Goal: Transaction & Acquisition: Obtain resource

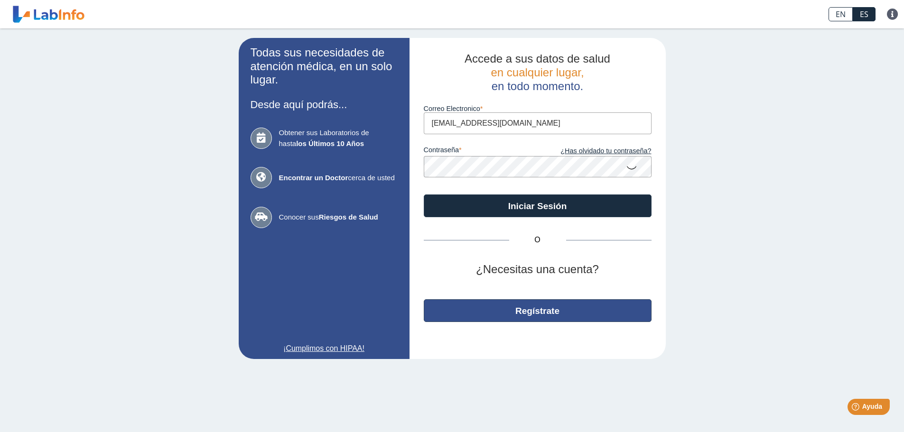
type input "[EMAIL_ADDRESS][DOMAIN_NAME]"
click at [542, 305] on button "Regístrate" at bounding box center [538, 310] width 228 height 23
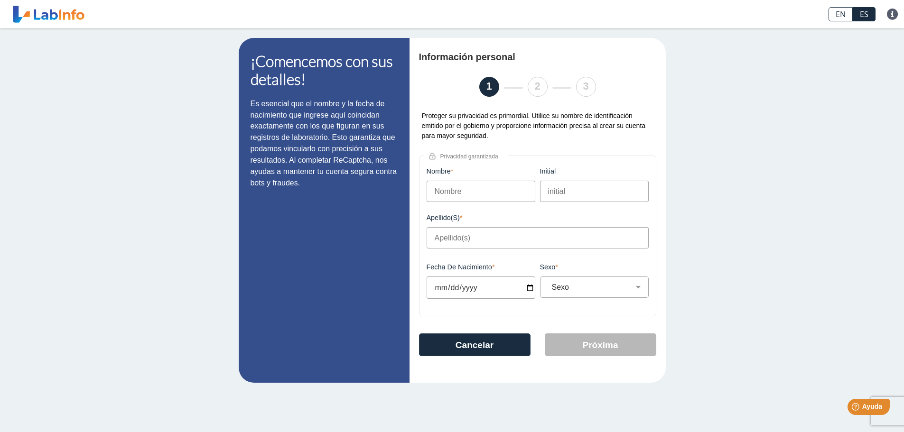
click at [476, 183] on input "Nombre" at bounding box center [480, 191] width 109 height 21
type input "[PERSON_NAME]"
drag, startPoint x: 443, startPoint y: 239, endPoint x: 438, endPoint y: 242, distance: 6.2
click at [438, 242] on input "Apellido(s)" at bounding box center [537, 237] width 222 height 21
type input "[PERSON_NAME]"
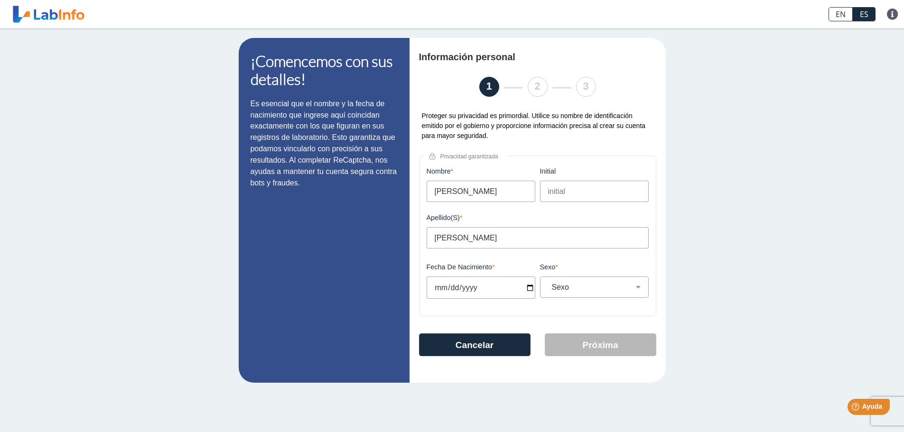
click at [432, 287] on input "Fecha de Nacimiento" at bounding box center [480, 288] width 109 height 22
type input "[DATE]"
click at [576, 283] on select "Sexo Masculino Femenino" at bounding box center [598, 287] width 100 height 9
select select "F"
click at [548, 283] on select "Sexo Masculino Femenino" at bounding box center [598, 287] width 100 height 9
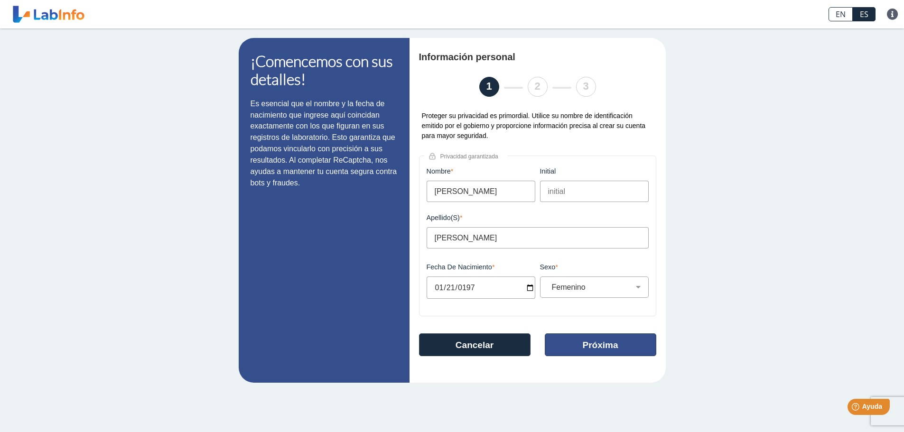
click at [601, 343] on button "Próxima" at bounding box center [600, 344] width 111 height 23
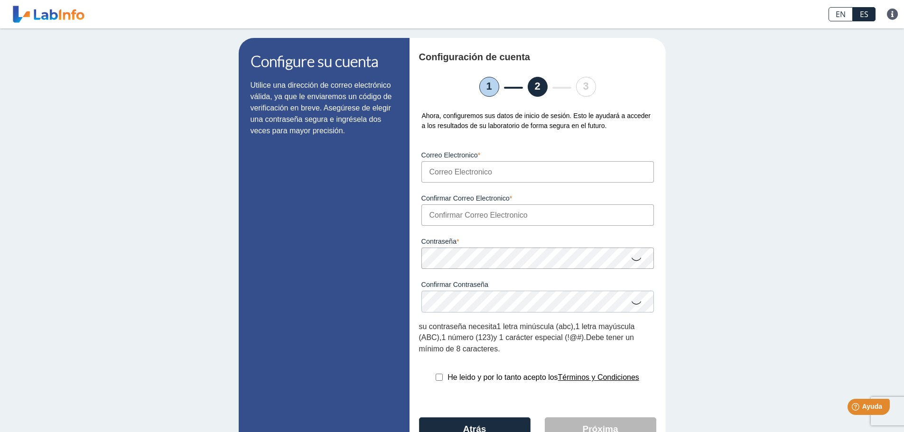
click at [437, 179] on input "Correo Electronico" at bounding box center [537, 171] width 232 height 21
drag, startPoint x: 526, startPoint y: 173, endPoint x: 425, endPoint y: 185, distance: 102.1
click at [425, 185] on form "Correo Electronico [EMAIL_ADDRESS][DOMAIN_NAME] Por favor, ingresa un email vál…" at bounding box center [537, 246] width 237 height 215
type input "[EMAIL_ADDRESS][DOMAIN_NAME]"
click at [441, 213] on input "Confirmar Correo Electronico" at bounding box center [537, 214] width 232 height 21
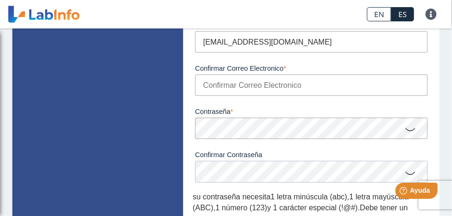
scroll to position [119, 0]
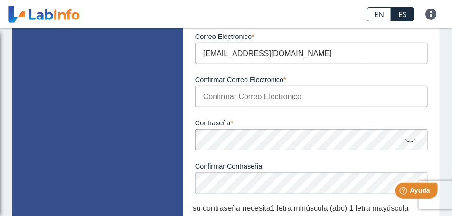
click at [203, 97] on input "Confirmar Correo Electronico" at bounding box center [311, 96] width 232 height 21
paste input "a"
type input "[EMAIL_ADDRESS][DOMAIN_NAME]"
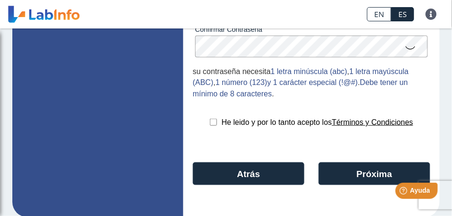
scroll to position [267, 0]
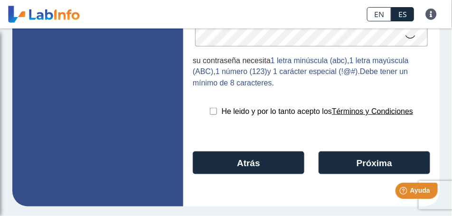
click at [212, 111] on input "checkbox" at bounding box center [213, 111] width 7 height 7
checkbox input "true"
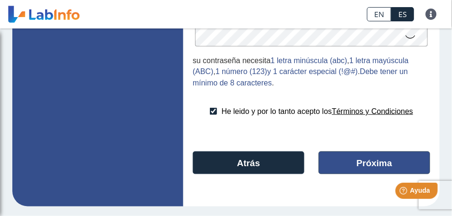
click at [366, 160] on button "Próxima" at bounding box center [373, 162] width 111 height 23
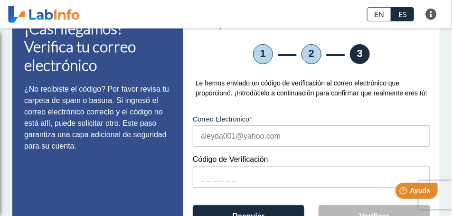
scroll to position [87, 0]
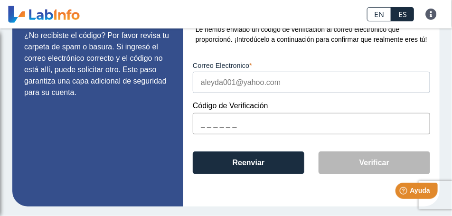
click at [203, 126] on input "text" at bounding box center [311, 123] width 237 height 21
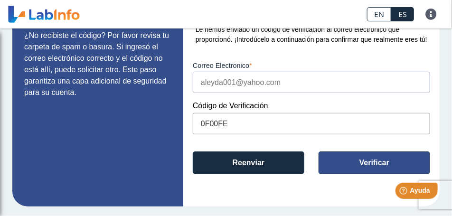
type input "0F00FE"
click at [367, 162] on button "Verificar" at bounding box center [373, 162] width 111 height 23
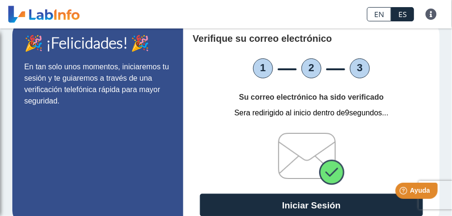
scroll to position [37, 0]
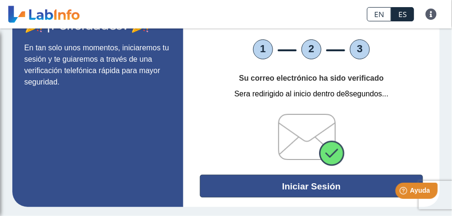
click at [320, 187] on button "Iniciar Sesión" at bounding box center [311, 186] width 223 height 23
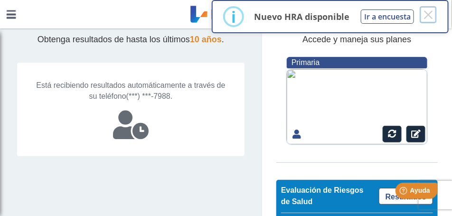
click at [425, 15] on button "×" at bounding box center [427, 14] width 17 height 17
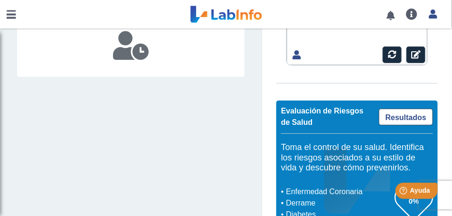
scroll to position [145, 0]
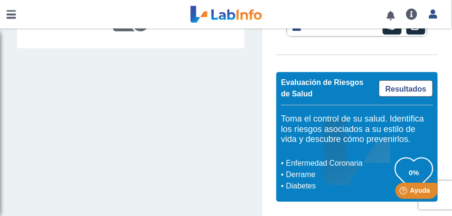
click at [17, 16] on link at bounding box center [11, 14] width 23 height 28
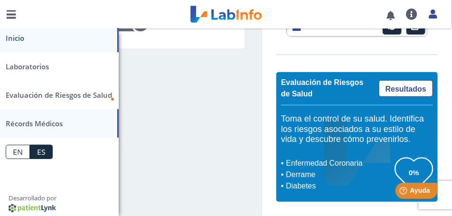
scroll to position [9, 0]
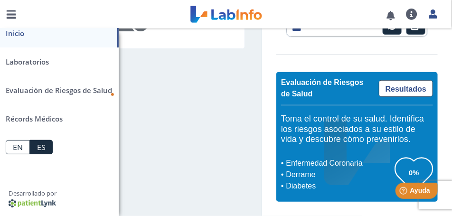
click at [15, 32] on link "Inicio" at bounding box center [59, 33] width 119 height 28
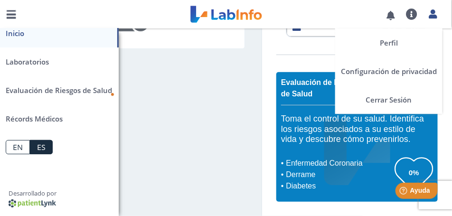
click at [433, 12] on icon at bounding box center [432, 13] width 8 height 7
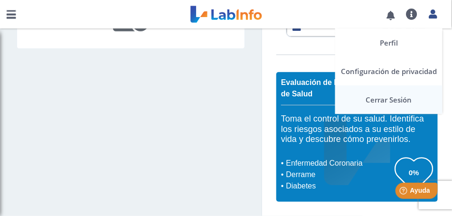
click at [401, 101] on link "Cerrar Sesión" at bounding box center [388, 99] width 107 height 28
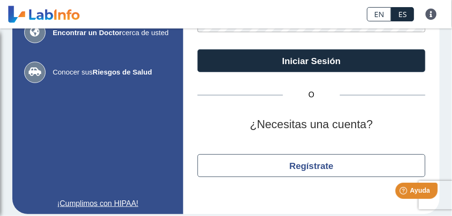
type input "[EMAIL_ADDRESS][DOMAIN_NAME]"
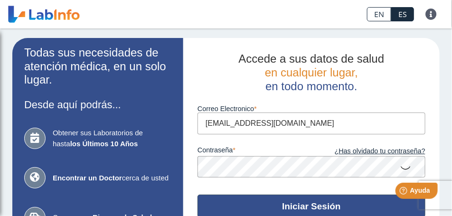
click at [309, 203] on button "Iniciar Sesión" at bounding box center [311, 205] width 228 height 23
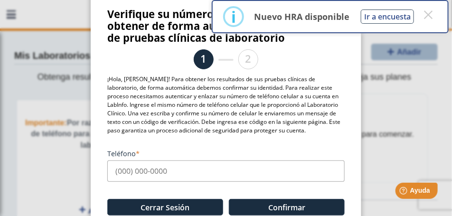
scroll to position [57, 0]
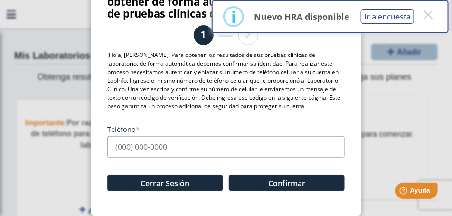
click at [109, 150] on input "Teléfono" at bounding box center [225, 146] width 237 height 21
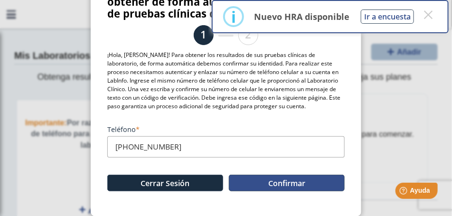
type input "[PHONE_NUMBER]"
click at [295, 184] on button "Confirmar" at bounding box center [287, 183] width 116 height 17
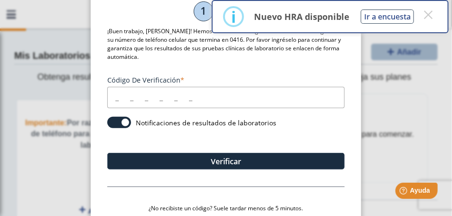
click at [113, 97] on input "Código de verificación" at bounding box center [225, 97] width 237 height 21
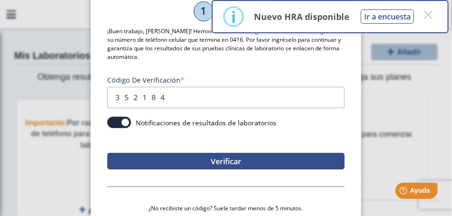
type input "352184"
click at [213, 160] on button "Verificar" at bounding box center [225, 161] width 237 height 17
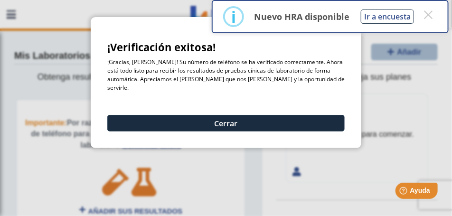
scroll to position [0, 0]
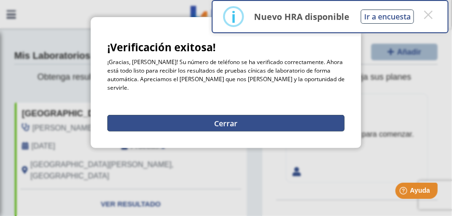
click at [226, 115] on button "Cerrar" at bounding box center [225, 123] width 237 height 17
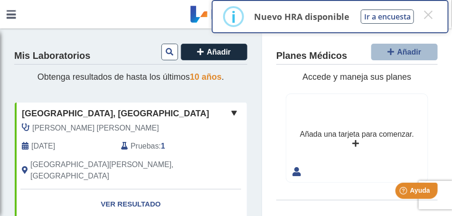
click at [140, 150] on span "Pruebas" at bounding box center [144, 145] width 28 height 11
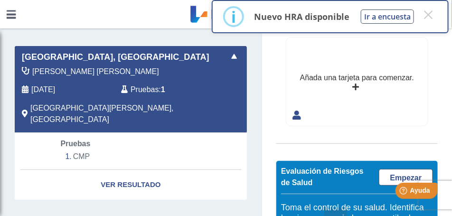
scroll to position [119, 0]
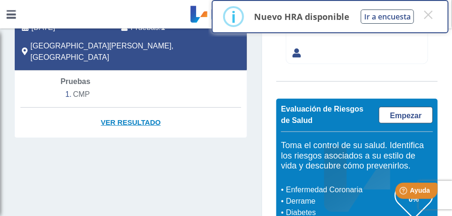
click at [147, 111] on link "Ver Resultado" at bounding box center [131, 123] width 232 height 30
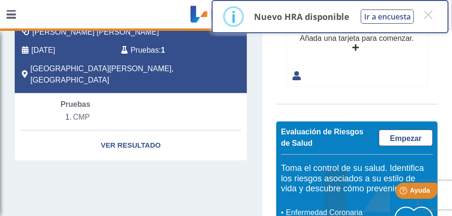
scroll to position [145, 0]
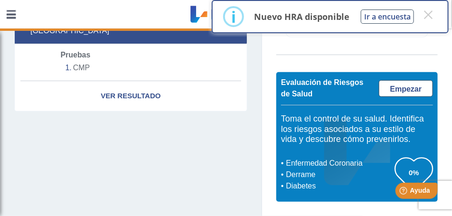
click at [77, 61] on li "CMP" at bounding box center [131, 68] width 140 height 14
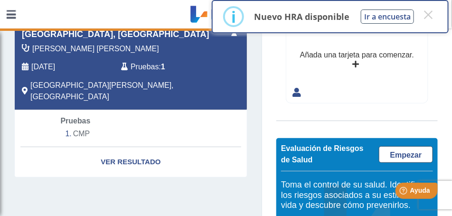
scroll to position [0, 0]
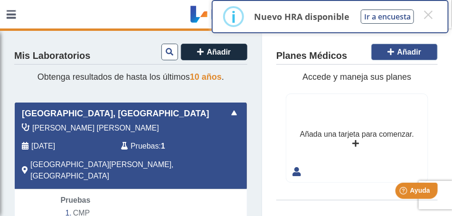
click at [406, 52] on span "Añadir" at bounding box center [409, 52] width 24 height 8
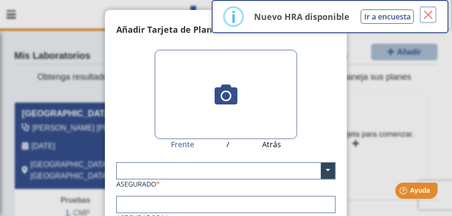
click at [428, 12] on button "×" at bounding box center [427, 14] width 17 height 17
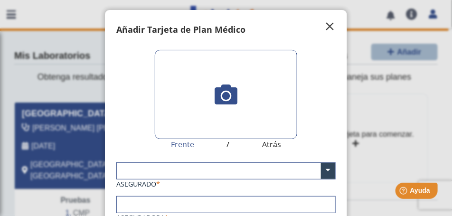
click at [324, 23] on span "" at bounding box center [329, 25] width 11 height 11
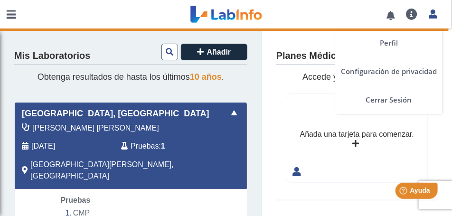
click at [434, 12] on icon at bounding box center [432, 13] width 8 height 7
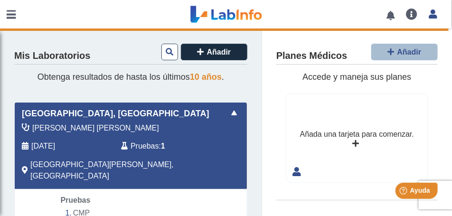
click at [392, 39] on link "Perfil" at bounding box center [388, 42] width 107 height 28
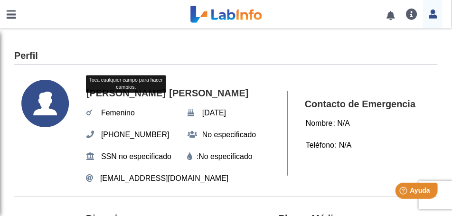
click at [9, 15] on link at bounding box center [11, 14] width 23 height 28
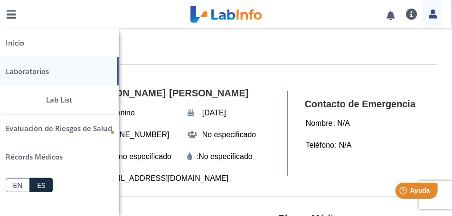
click at [32, 72] on link "Laboratorios" at bounding box center [59, 71] width 119 height 28
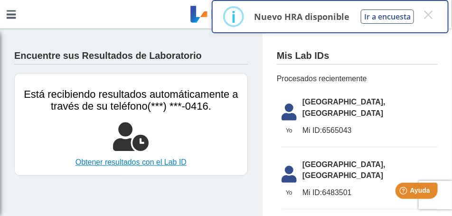
click at [139, 163] on link "Obtener resultados con el Lab ID" at bounding box center [131, 162] width 218 height 11
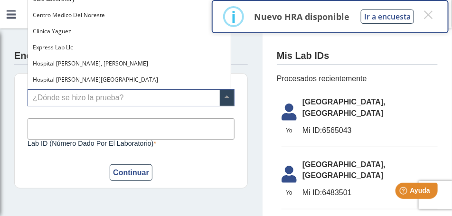
click at [224, 97] on span at bounding box center [227, 98] width 14 height 16
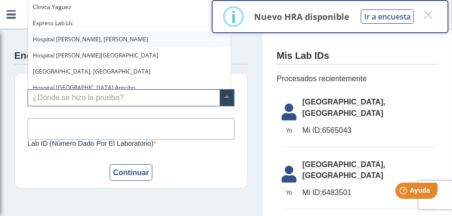
scroll to position [47, 0]
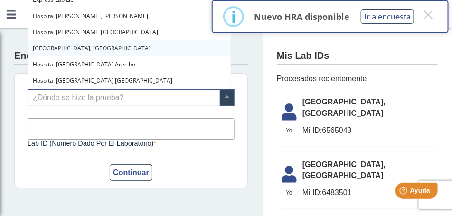
click at [108, 48] on span "[GEOGRAPHIC_DATA], [GEOGRAPHIC_DATA]" at bounding box center [92, 48] width 118 height 8
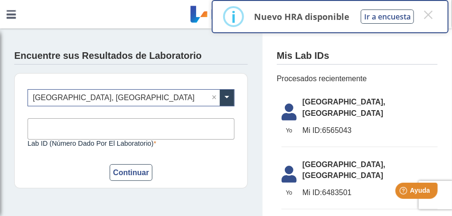
click at [33, 126] on input "Lab ID (número dado por el laboratorio)" at bounding box center [131, 128] width 207 height 21
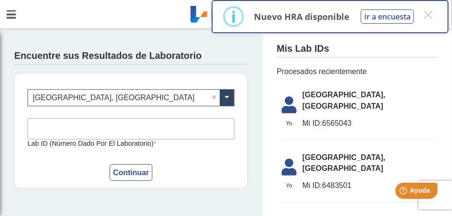
scroll to position [0, 0]
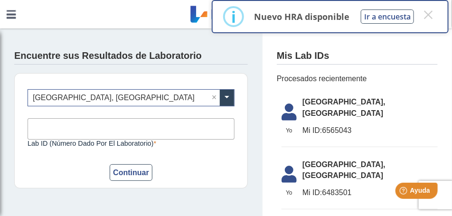
click at [285, 107] on icon at bounding box center [289, 114] width 27 height 23
click at [45, 130] on input "Lab ID (número dado por el laboratorio)" at bounding box center [131, 128] width 207 height 21
click at [45, 129] on input "Lab ID (número dado por el laboratorio)" at bounding box center [131, 128] width 207 height 21
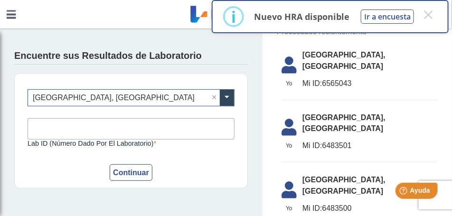
scroll to position [47, 0]
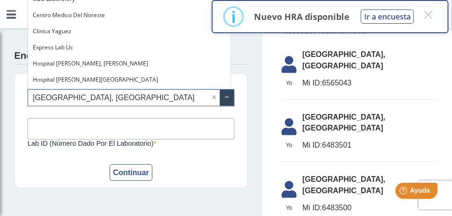
click at [104, 99] on input "text" at bounding box center [131, 98] width 206 height 16
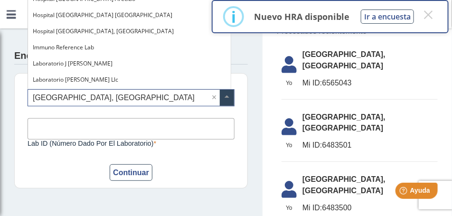
click at [199, 98] on input "text" at bounding box center [131, 98] width 206 height 16
click at [237, 105] on div "¿Dónde se hizo la prueba? × [GEOGRAPHIC_DATA], [GEOGRAPHIC_DATA] × Lab ID (núme…" at bounding box center [130, 130] width 233 height 115
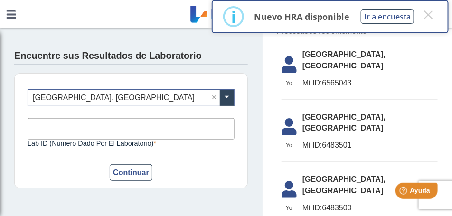
click at [47, 128] on input "Lab ID (número dado por el laboratorio)" at bounding box center [131, 128] width 207 height 21
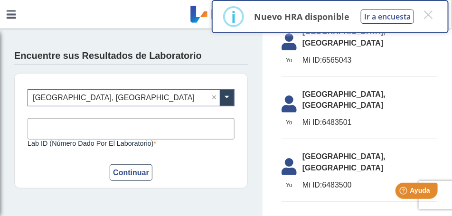
scroll to position [119, 0]
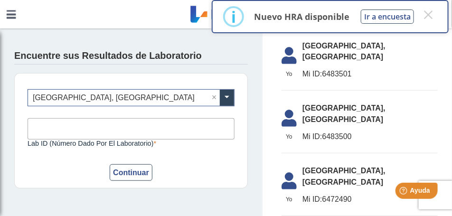
click at [175, 142] on label "Lab ID (número dado por el laboratorio)" at bounding box center [131, 143] width 207 height 8
click at [175, 139] on input "Lab ID (número dado por el laboratorio)" at bounding box center [131, 128] width 207 height 21
click at [40, 126] on input "Lab ID (número dado por el laboratorio)" at bounding box center [131, 128] width 207 height 21
type input "147875"
click at [131, 173] on button "Continuar" at bounding box center [131, 172] width 43 height 17
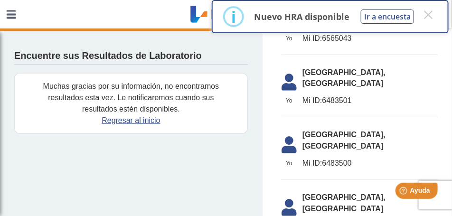
scroll to position [0, 0]
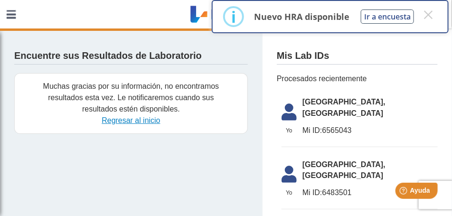
click at [134, 120] on link "Regresar al inicio" at bounding box center [131, 120] width 58 height 8
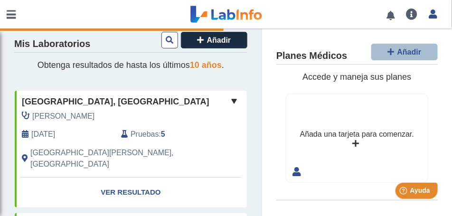
scroll to position [24, 0]
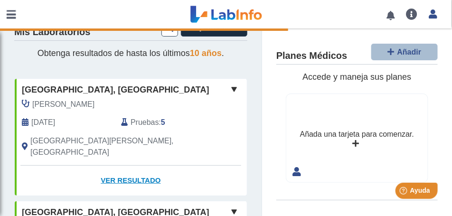
click at [120, 169] on link "Ver Resultado" at bounding box center [131, 181] width 232 height 30
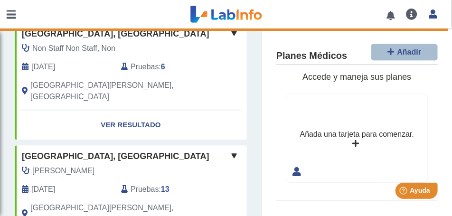
scroll to position [688, 0]
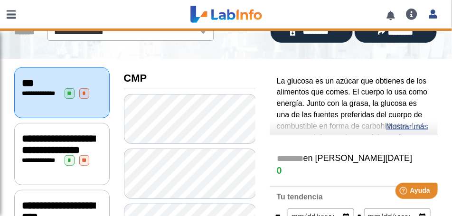
scroll to position [71, 0]
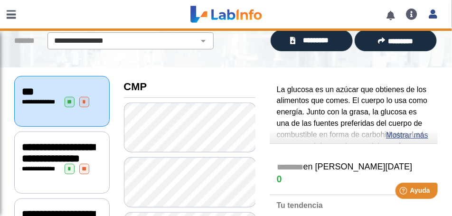
click at [34, 88] on span "***" at bounding box center [28, 91] width 12 height 10
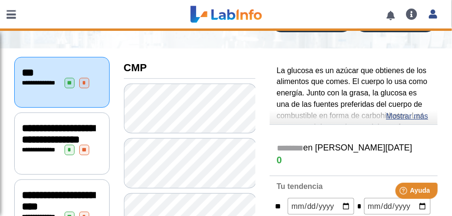
scroll to position [0, 0]
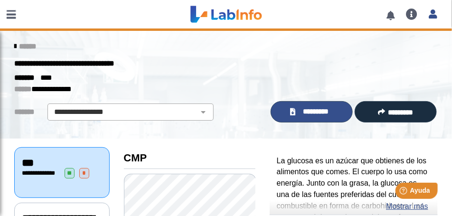
click at [312, 112] on span "*********" at bounding box center [315, 111] width 35 height 11
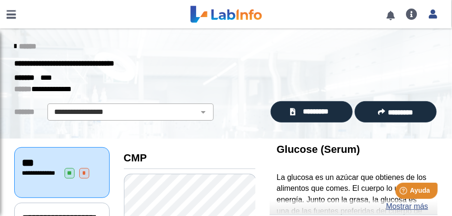
click at [15, 11] on link at bounding box center [11, 14] width 23 height 28
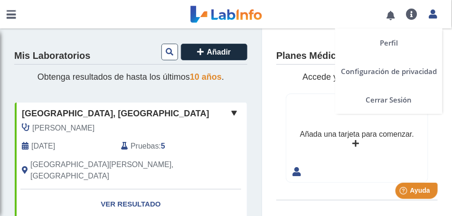
click at [434, 12] on icon at bounding box center [432, 13] width 8 height 7
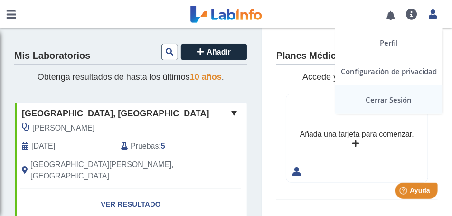
click at [403, 100] on link "Cerrar Sesión" at bounding box center [388, 99] width 107 height 28
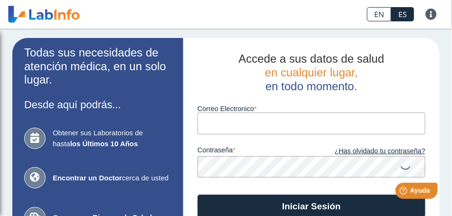
type input "[EMAIL_ADDRESS][DOMAIN_NAME]"
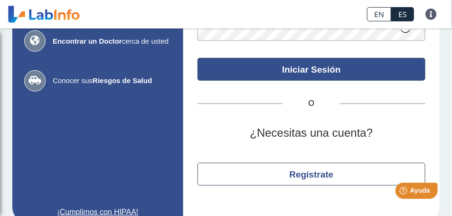
scroll to position [142, 0]
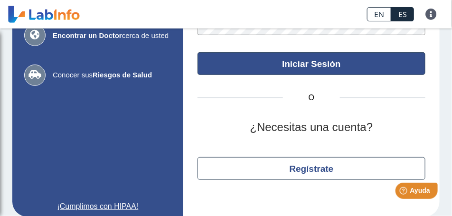
click at [304, 64] on button "Iniciar Sesión" at bounding box center [311, 63] width 228 height 23
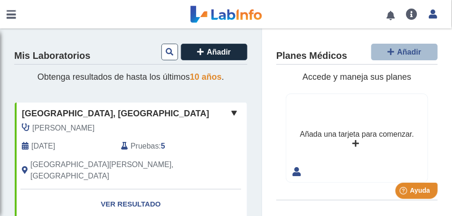
click at [388, 14] on link at bounding box center [390, 15] width 19 height 7
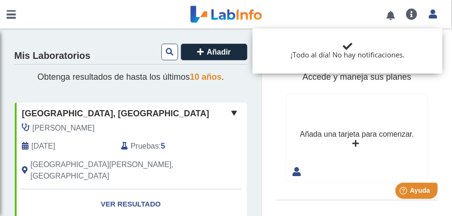
click at [15, 13] on link at bounding box center [11, 14] width 23 height 28
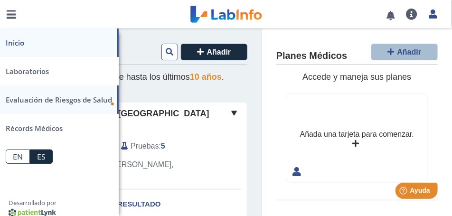
click at [86, 100] on span "Evaluación de Riesgos de Salud" at bounding box center [59, 99] width 106 height 9
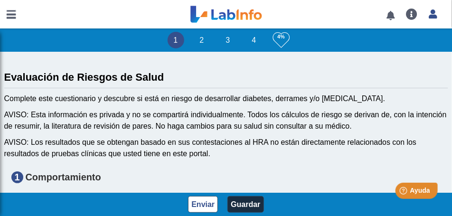
click at [9, 14] on link at bounding box center [11, 14] width 23 height 28
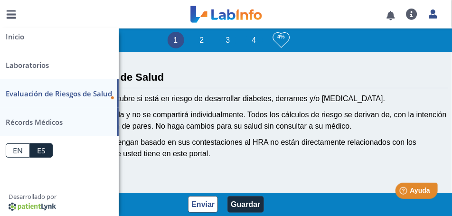
scroll to position [9, 0]
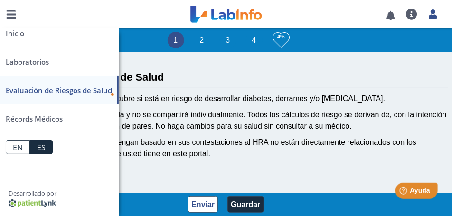
click at [65, 92] on span "Evaluación de Riesgos de Salud" at bounding box center [59, 89] width 106 height 9
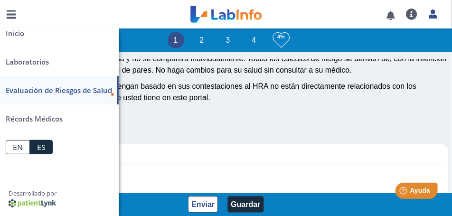
scroll to position [119, 0]
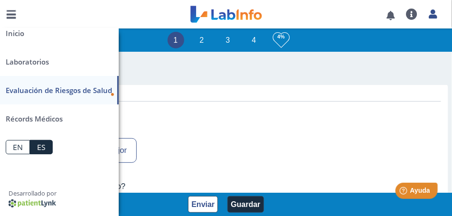
click at [7, 9] on link at bounding box center [11, 14] width 23 height 28
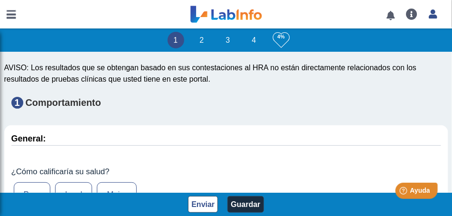
scroll to position [0, 0]
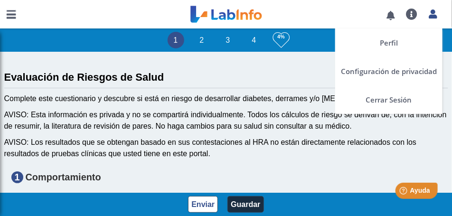
click at [433, 15] on icon at bounding box center [432, 13] width 8 height 7
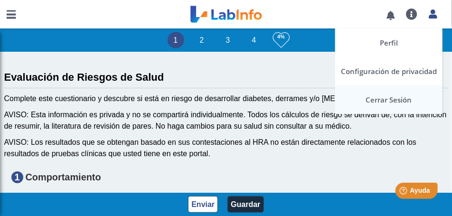
click at [379, 103] on link "Cerrar Sesión" at bounding box center [388, 99] width 107 height 28
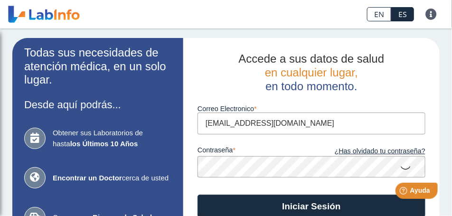
drag, startPoint x: 259, startPoint y: 127, endPoint x: 60, endPoint y: 139, distance: 199.1
click at [60, 139] on app-login "Todas sus necesidades de atención médica, en un solo lugar. Desde aquí podrás..…" at bounding box center [225, 198] width 427 height 321
type input "[EMAIL_ADDRESS][DOMAIN_NAME]"
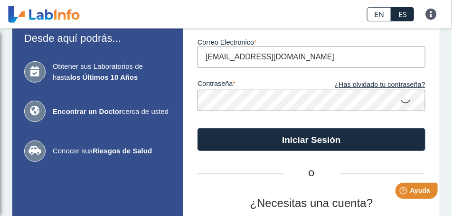
scroll to position [119, 0]
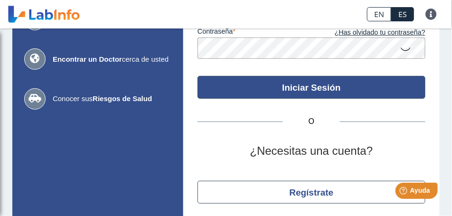
click at [311, 90] on button "Iniciar Sesión" at bounding box center [311, 87] width 228 height 23
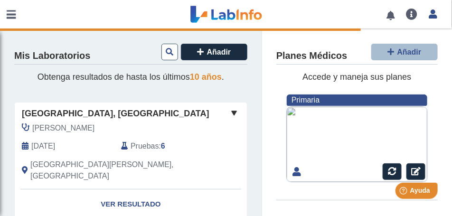
click at [144, 148] on span "Pruebas" at bounding box center [144, 145] width 28 height 11
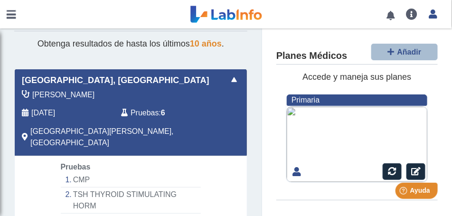
scroll to position [24, 0]
